Goal: Information Seeking & Learning: Learn about a topic

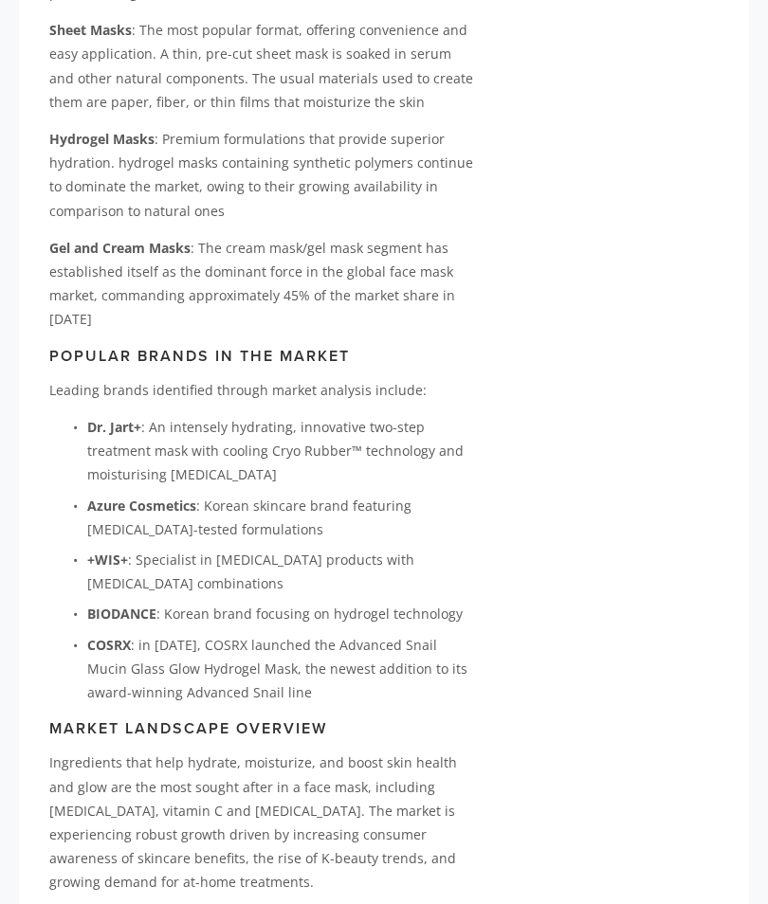
click at [318, 175] on p "Hydrogel Masks : Premium formulations that provide superior hydration. hydrogel…" at bounding box center [263, 175] width 428 height 96
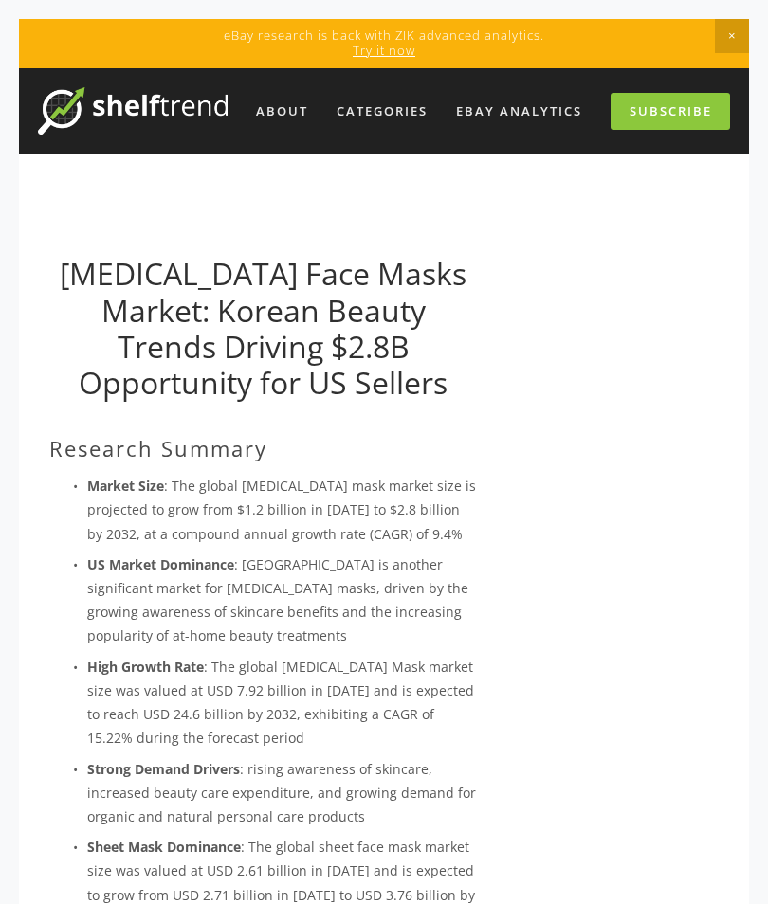
click at [393, 108] on div "Categories" at bounding box center [382, 111] width 116 height 31
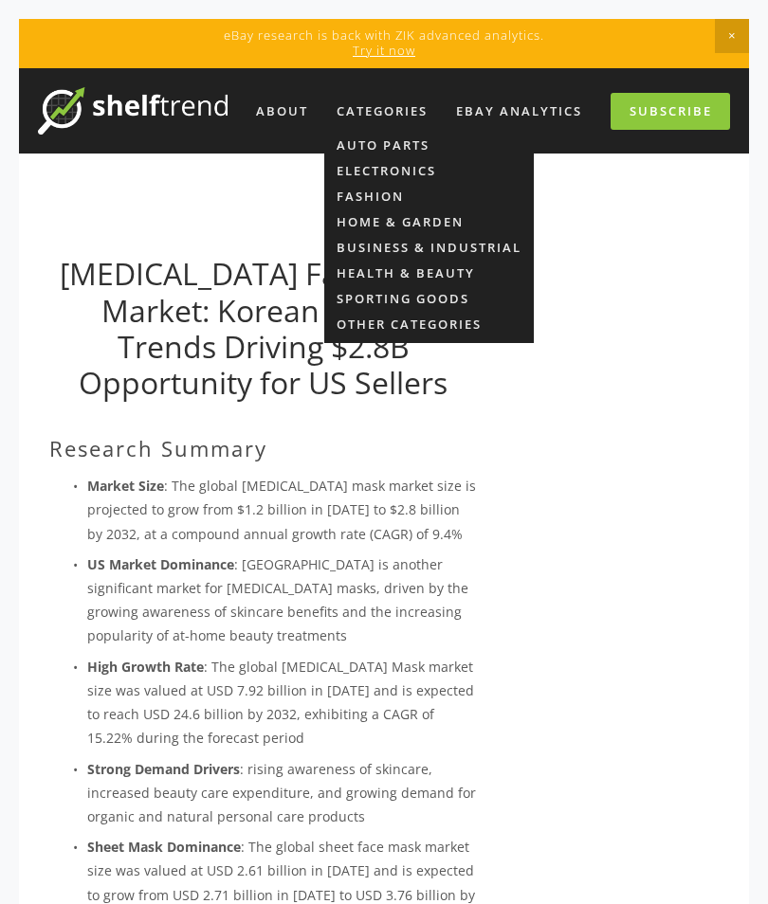
click at [437, 264] on link "Health & Beauty" at bounding box center [406, 272] width 138 height 17
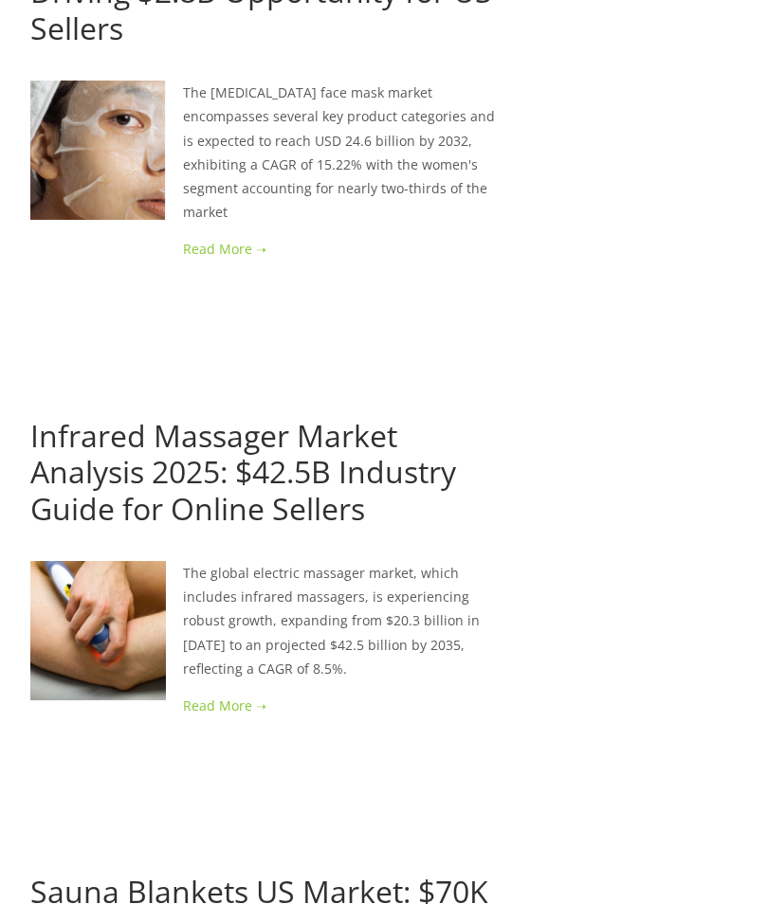
scroll to position [1471, 0]
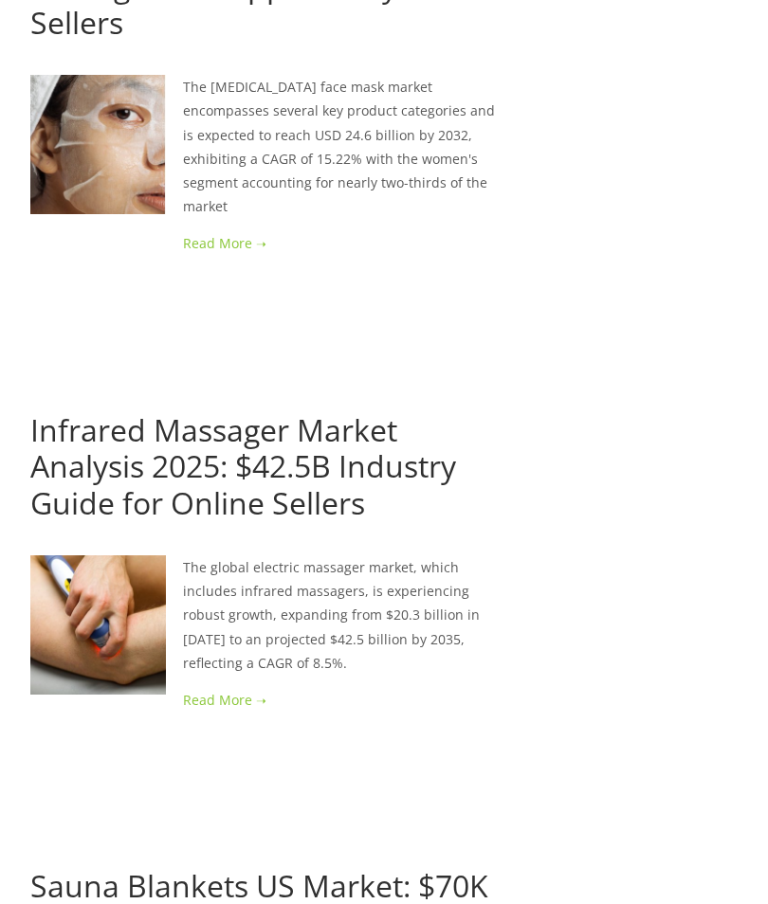
click at [304, 455] on link "Infrared Massager Market Analysis 2025: $42.5B Industry Guide for Online Sellers" at bounding box center [243, 466] width 426 height 114
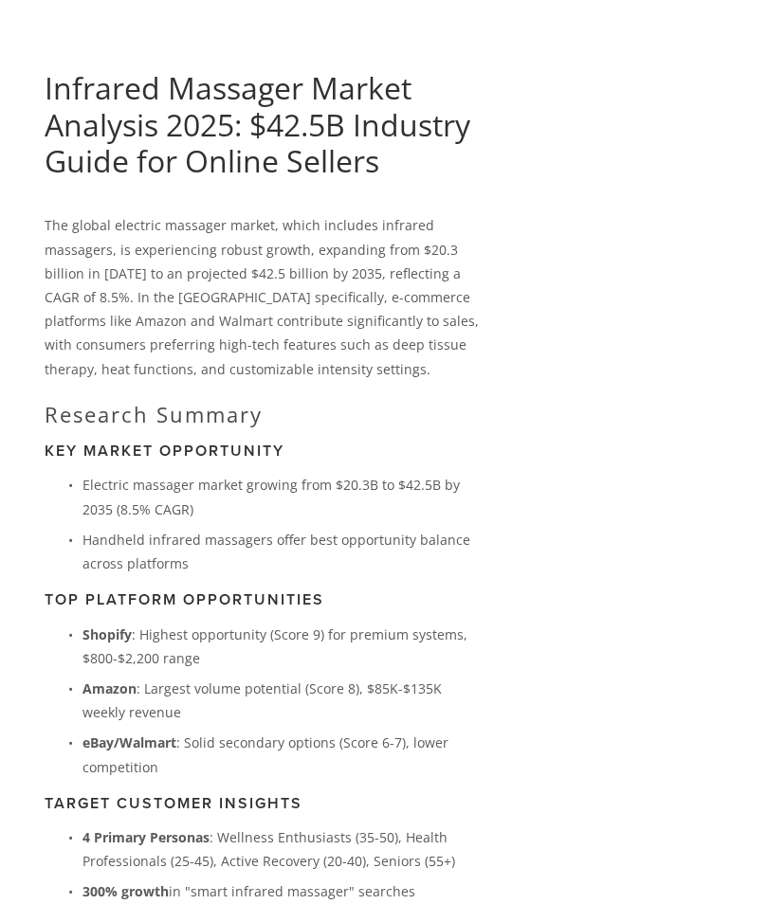
scroll to position [183, 0]
